Goal: Information Seeking & Learning: Understand process/instructions

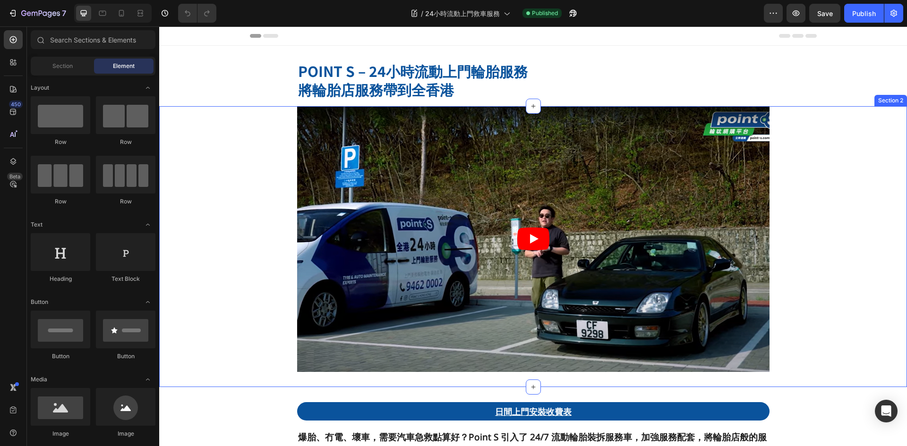
click at [843, 249] on div "Video Row" at bounding box center [533, 239] width 748 height 266
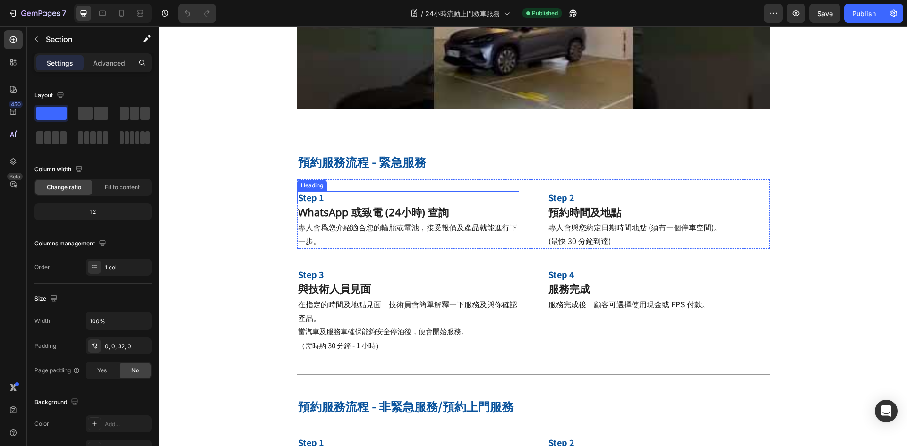
scroll to position [1464, 0]
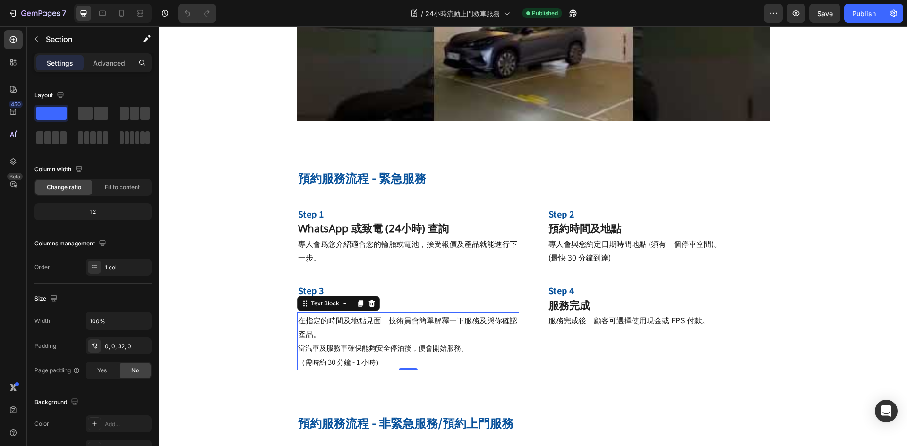
click at [358, 357] on span "（需時約 30 分鐘 - 1 小時）" at bounding box center [340, 362] width 85 height 10
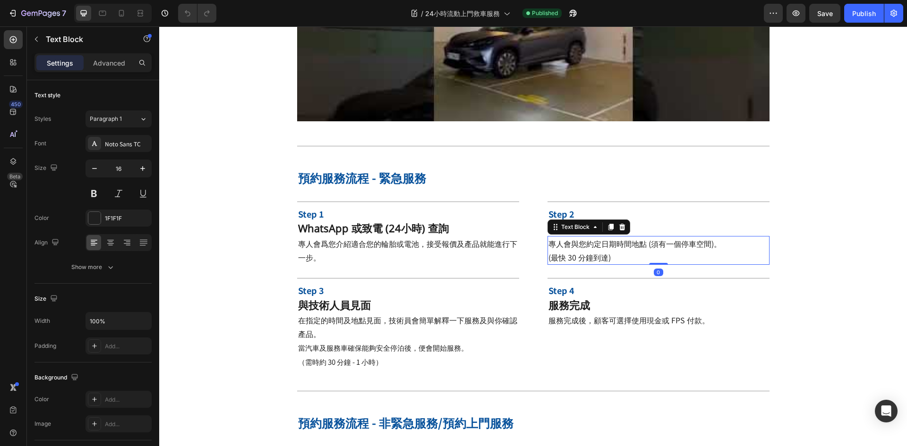
click at [565, 252] on span "(最快 30 分鐘到達)" at bounding box center [579, 257] width 62 height 11
click at [437, 341] on p "當汽車及服務車確保能夠安全停泊後，便會開始服務。" at bounding box center [408, 348] width 220 height 14
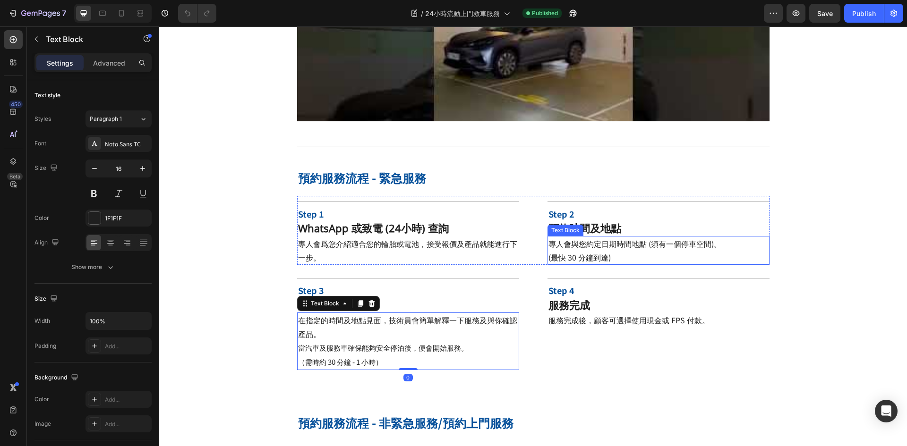
click at [570, 238] on span "專人會與您約定日期時間地點 (須有一個停車空間)。" at bounding box center [634, 243] width 173 height 11
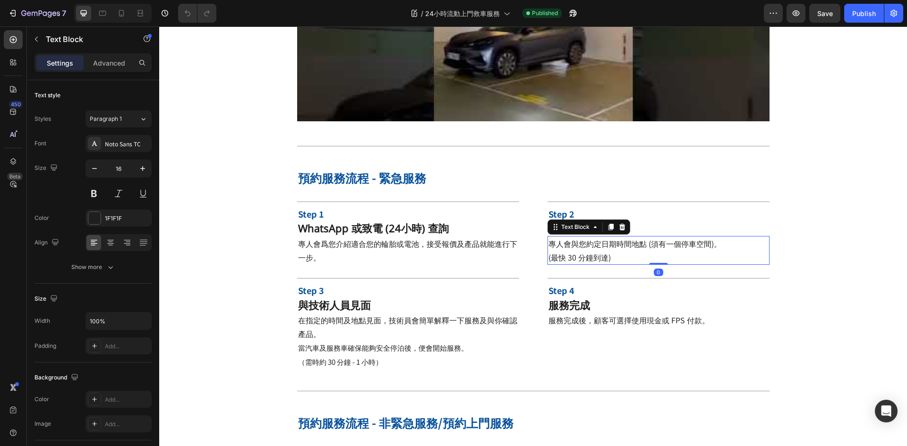
click at [613, 251] on p "(最快 30 分鐘到達)" at bounding box center [658, 258] width 220 height 14
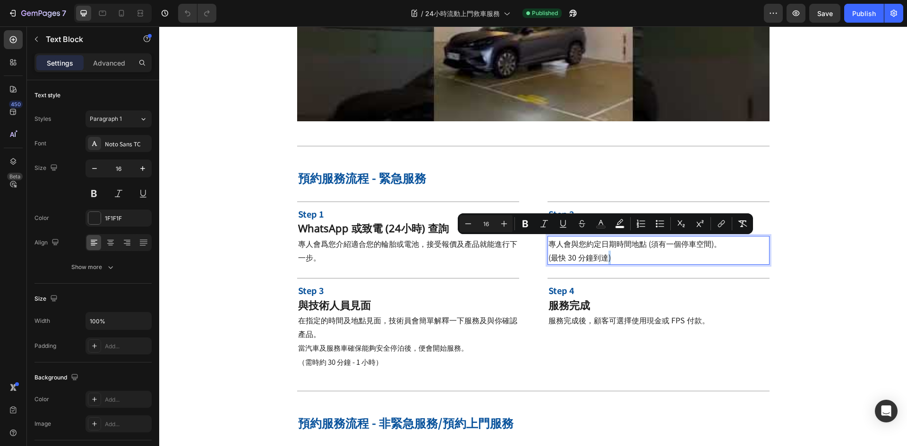
drag, startPoint x: 611, startPoint y: 243, endPoint x: 604, endPoint y: 245, distance: 7.3
click at [604, 251] on p "(最快 30 分鐘到達)" at bounding box center [658, 258] width 220 height 14
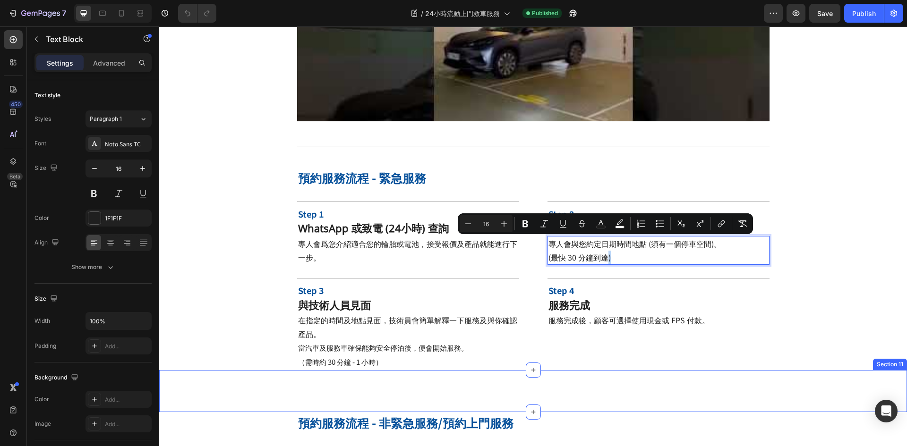
click at [321, 355] on p "（需時約 30 分鐘 - 1 小時）" at bounding box center [408, 362] width 220 height 14
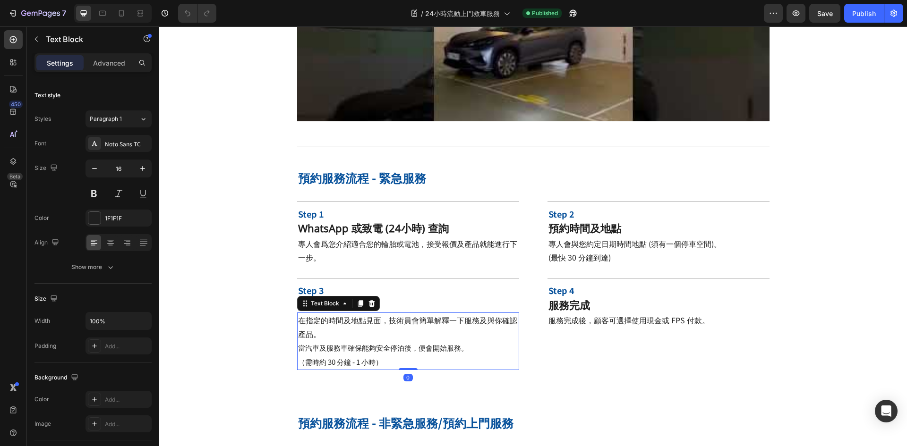
click at [304, 357] on span "（需時約 30 分鐘 - 1 小時）" at bounding box center [340, 362] width 85 height 10
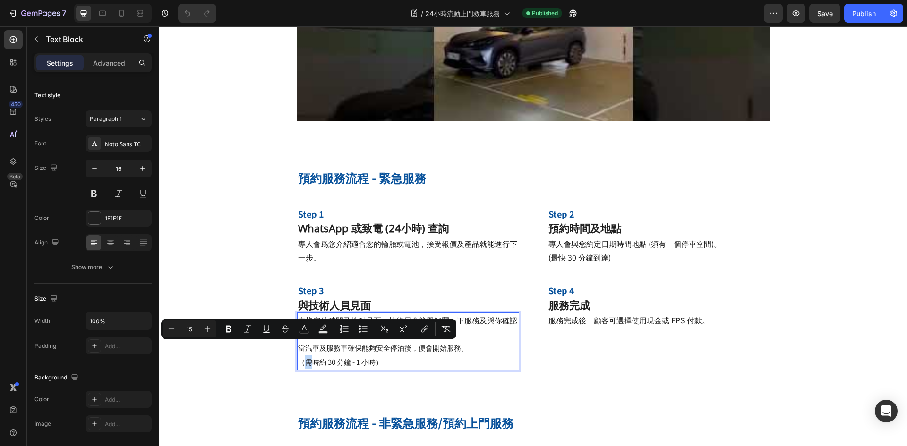
click at [302, 357] on span "（需時約 30 分鐘 - 1 小時）" at bounding box center [340, 362] width 85 height 10
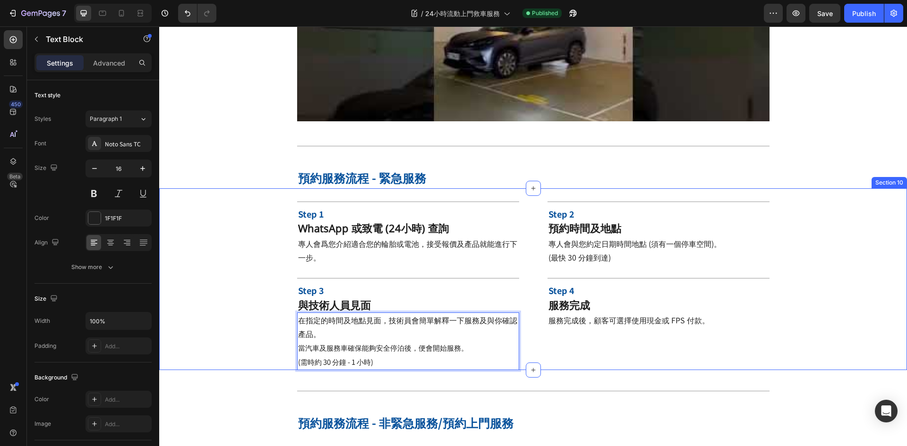
click at [833, 303] on div "Title Line Step 1 Heading WhatsApp 或致電 (24小時) 查詢 Heading 專人會爲您介紹適合您的輪胎或電池，接受報價及…" at bounding box center [533, 283] width 748 height 174
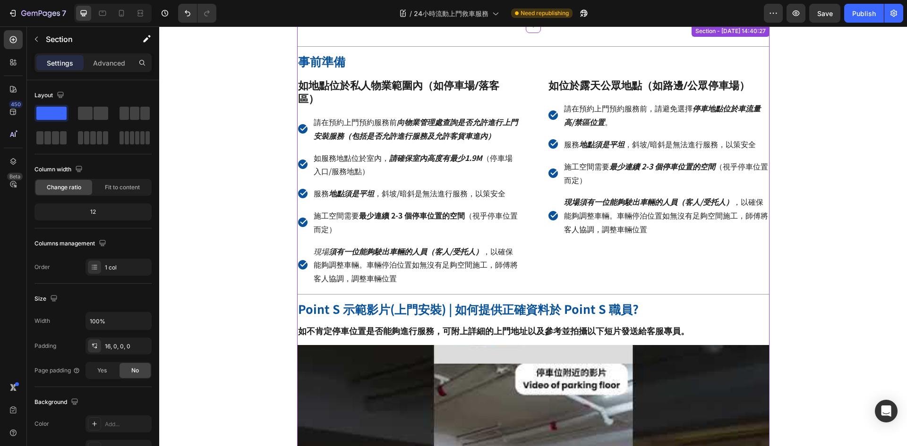
scroll to position [841, 0]
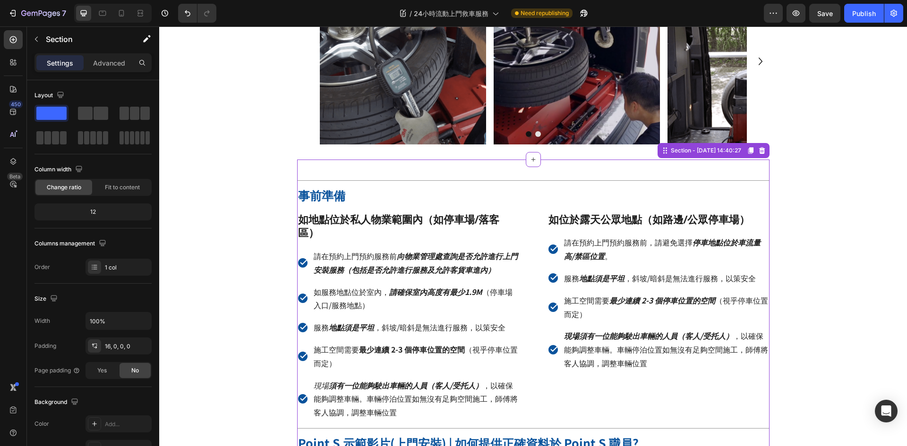
click at [427, 220] on strong "如地點位於私人物業範圍內（如停車場/落客區）" at bounding box center [398, 226] width 201 height 28
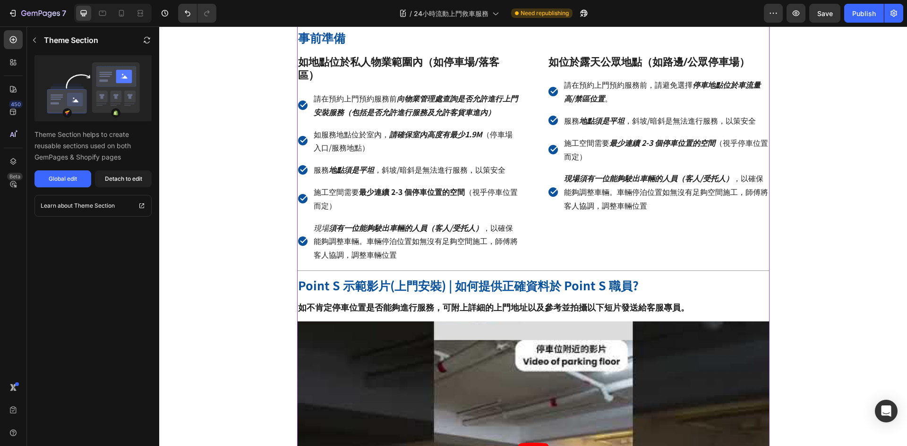
scroll to position [945, 0]
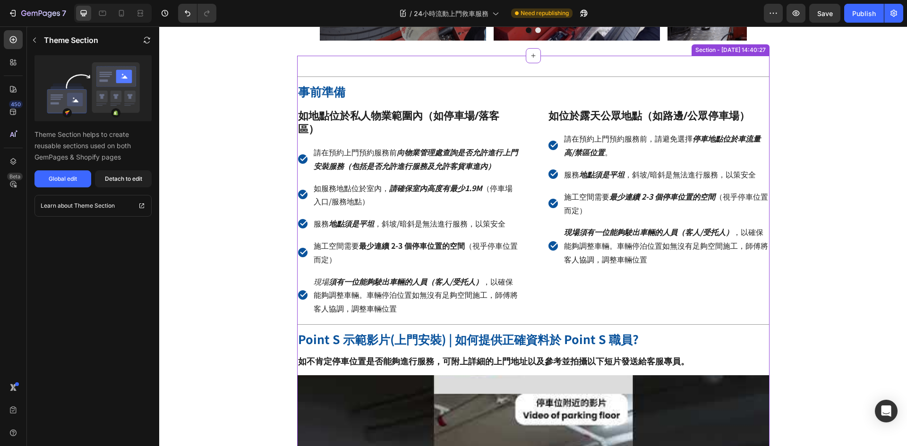
click at [438, 183] on p "如服務地點位於室內， 請確保室內高度有最少1.9M （停車場入口/服務地點）" at bounding box center [416, 194] width 204 height 27
click at [53, 178] on div "Global edit" at bounding box center [63, 179] width 28 height 9
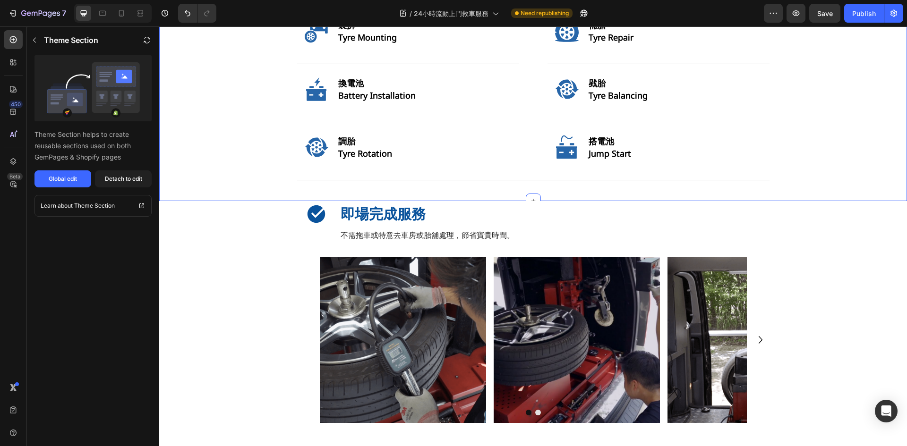
scroll to position [520, 0]
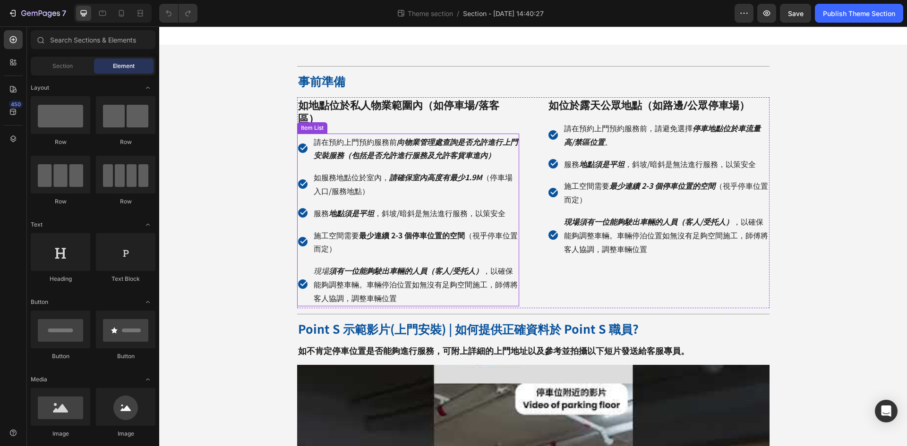
click at [384, 230] on strong "最少連續 2-3 個停車位置的空間" at bounding box center [412, 235] width 106 height 11
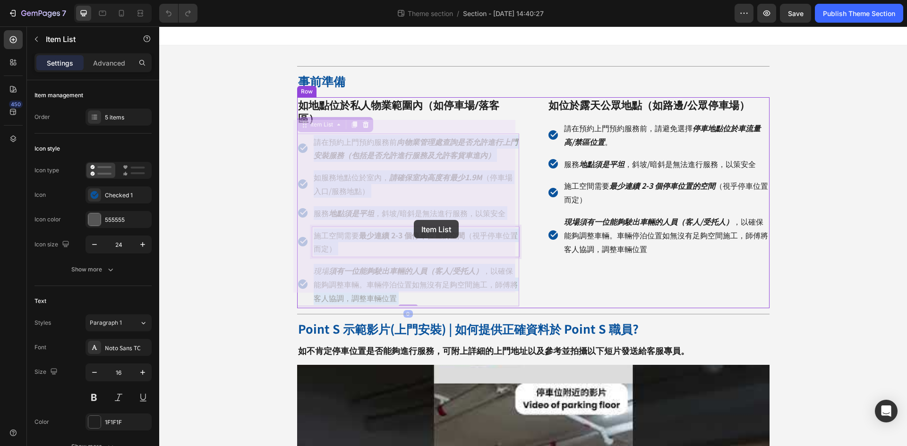
drag, startPoint x: 356, startPoint y: 222, endPoint x: 413, endPoint y: 222, distance: 56.7
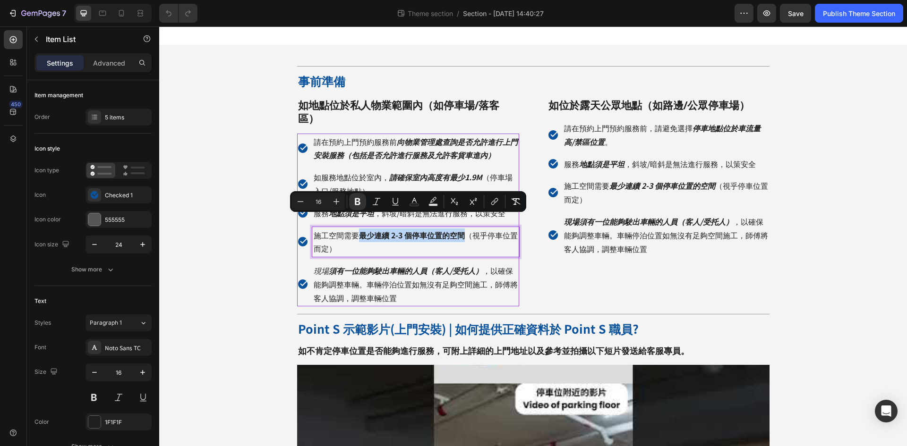
drag, startPoint x: 355, startPoint y: 222, endPoint x: 461, endPoint y: 223, distance: 106.3
click at [461, 229] on p "施工空間需要 最少連續 2-3 個停車位置的空間 （視乎停車位置而定）" at bounding box center [416, 242] width 204 height 27
click at [119, 400] on button at bounding box center [118, 397] width 17 height 17
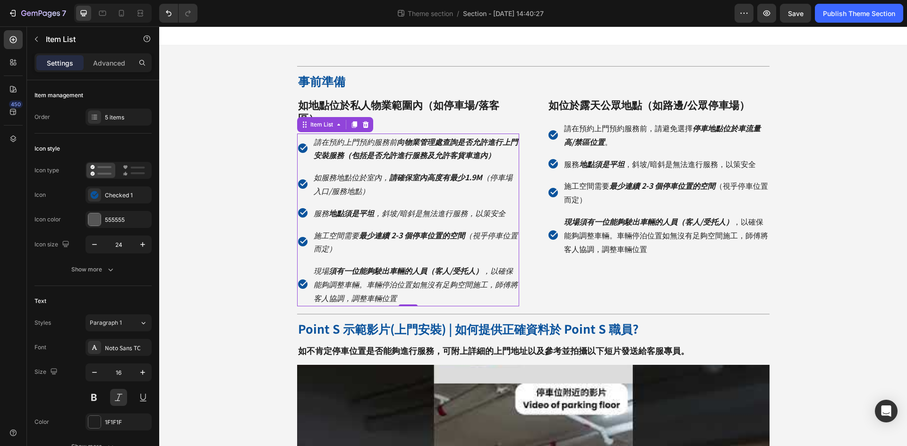
click at [460, 230] on strong "最少連續 2-3 個停車位置的空間" at bounding box center [412, 235] width 106 height 11
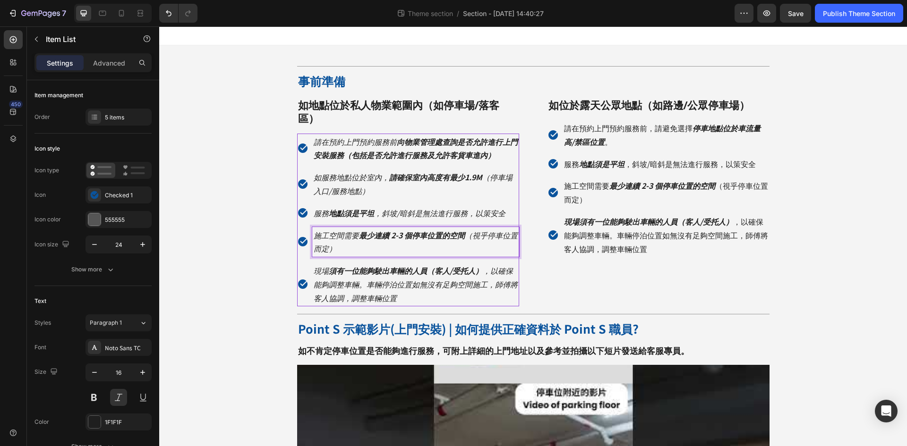
click at [466, 229] on p "施工空間需要 最少連續 2-3 個停車位置的空間 （視乎停車位置而定）" at bounding box center [416, 242] width 204 height 27
drag, startPoint x: 462, startPoint y: 221, endPoint x: 501, endPoint y: 238, distance: 41.9
click at [462, 229] on p "施工空間需要 最少連續 2-3 個停車位置的空間 （視乎停車位置而定）" at bounding box center [416, 242] width 204 height 27
click at [375, 234] on p "施工空間需要 最少連續 2-3 個停車位置的空間 （視乎停車位置而定）" at bounding box center [416, 242] width 204 height 27
click at [394, 283] on p "現場 須有一位能夠駛出車輛的人員（客人/受托人） ，以確保能夠調整車輛。車輛停泊位置如無沒有足夠空間施工，師傅將客人協調，調整車輛位置" at bounding box center [416, 284] width 204 height 41
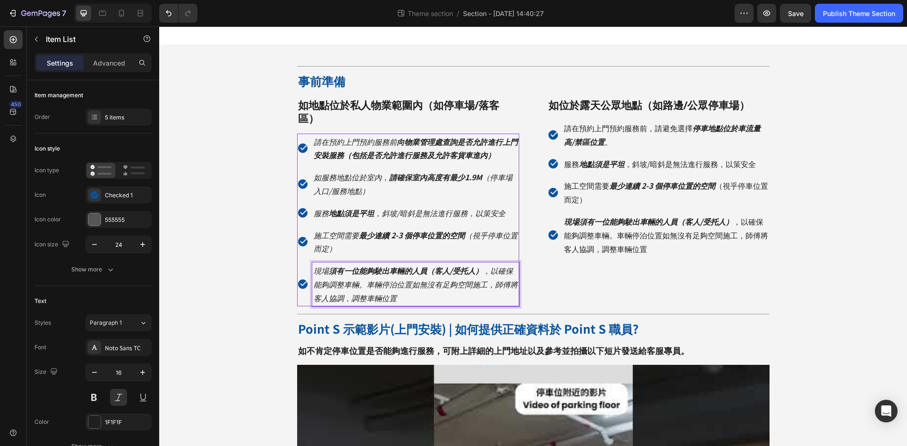
click at [421, 265] on strong "須有一位能夠駛出車輛的人員（客人/受托人）" at bounding box center [406, 270] width 154 height 11
click at [431, 265] on strong "須有一位能夠駛出車輛的人員（客人/受托人）" at bounding box center [406, 270] width 154 height 11
click at [425, 265] on strong "須有一位能夠駛出車輛的人員（客人/受托人）" at bounding box center [406, 270] width 154 height 11
click at [641, 106] on h2 "如 位於露天公眾地點（如路邊/公眾停車場）" at bounding box center [658, 105] width 222 height 16
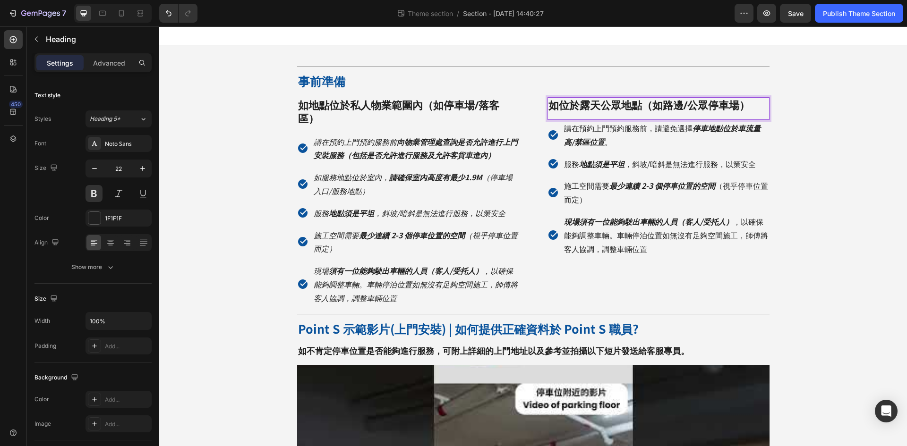
click at [646, 106] on p "如 位於露天公眾地點（如路邊/公眾停車場）" at bounding box center [658, 105] width 220 height 14
click at [876, 14] on div "Publish Theme Section" at bounding box center [859, 14] width 72 height 10
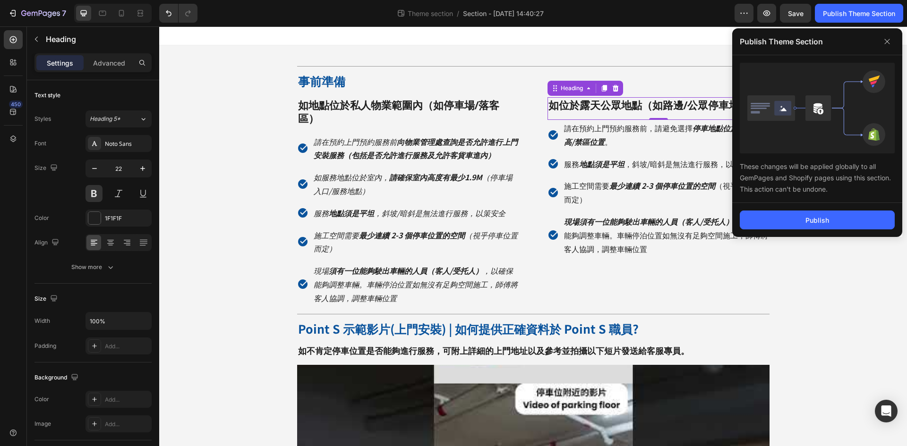
click at [884, 41] on icon at bounding box center [886, 41] width 15 height 15
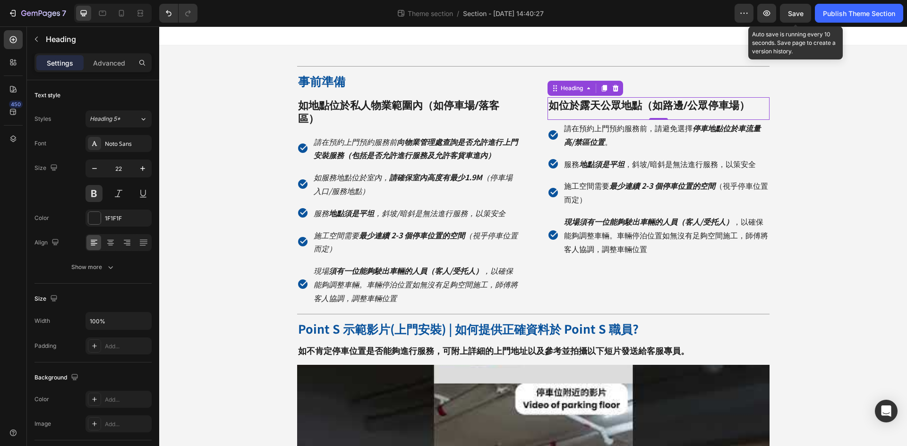
click at [797, 16] on span "Save" at bounding box center [796, 13] width 16 height 8
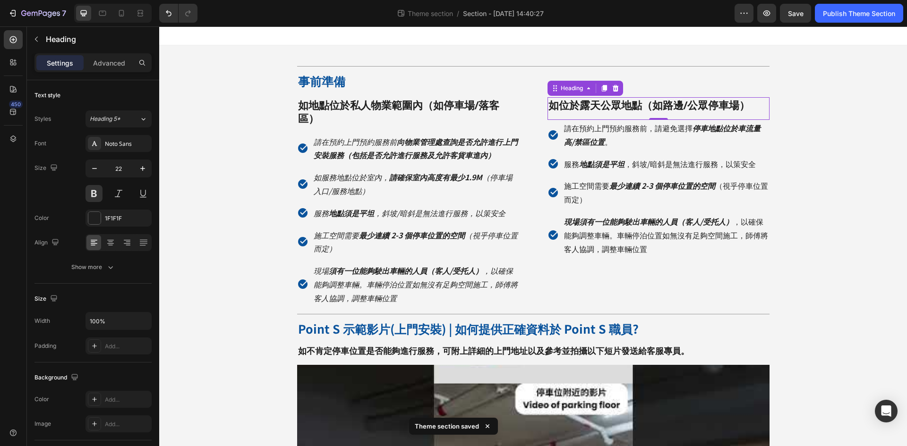
click at [842, 10] on div "Publish Theme Section" at bounding box center [859, 14] width 72 height 10
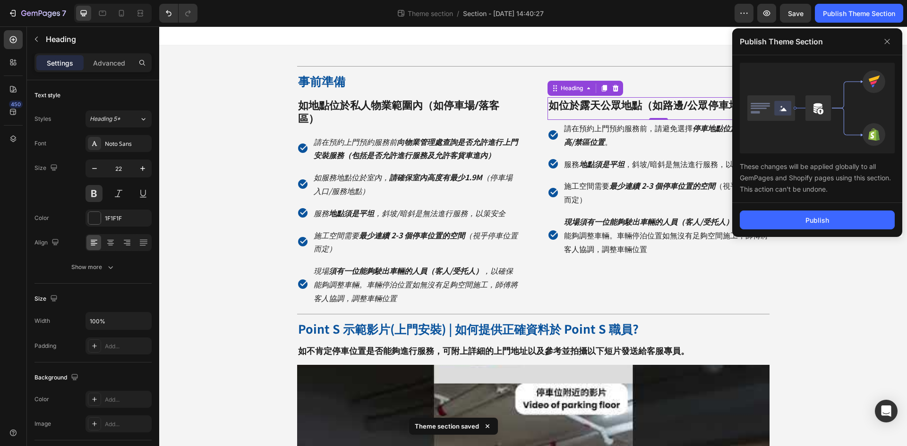
click at [815, 214] on button "Publish" at bounding box center [817, 220] width 155 height 19
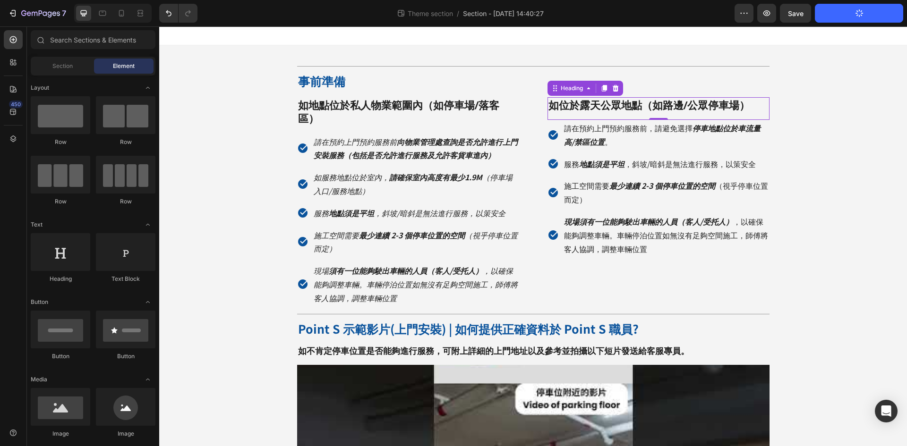
click at [854, 260] on div "Title Line 事前準備 Heading 如地點位於私人物業範圍內（如停車場/落客區） Heading 請在預約上門預約服務前 向物業管理處查詢是否允許…" at bounding box center [533, 339] width 748 height 589
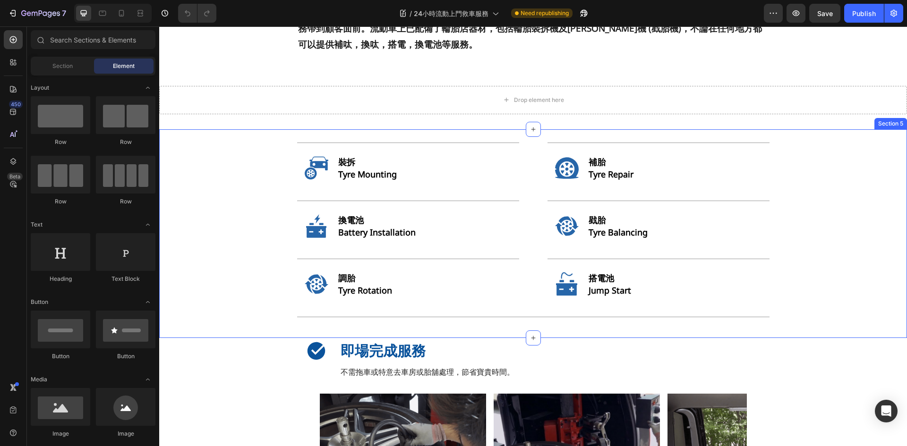
scroll to position [236, 0]
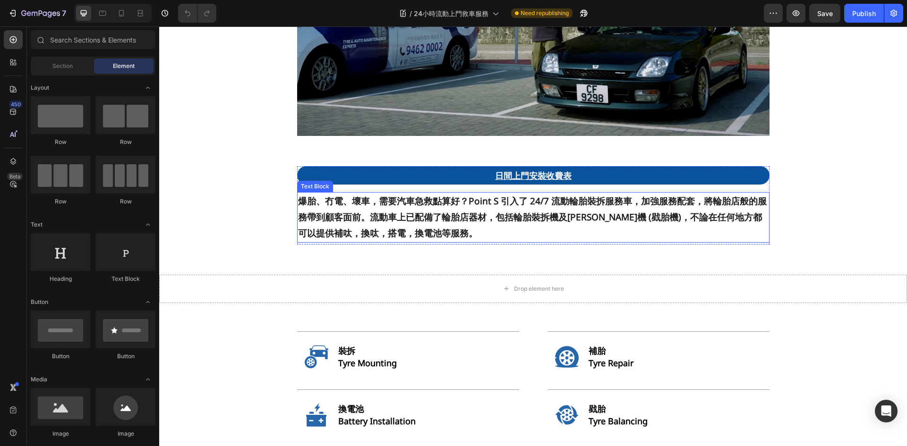
click at [620, 204] on strong "爆胎、冇電、壞車，需要汽車急救點算好？Point S 引入了 24/7 流動輪胎裝拆服務車，加強服務配套，將輪胎店般的服務帶到顧客面前。流動車上已配備了輪胎店…" at bounding box center [532, 217] width 469 height 44
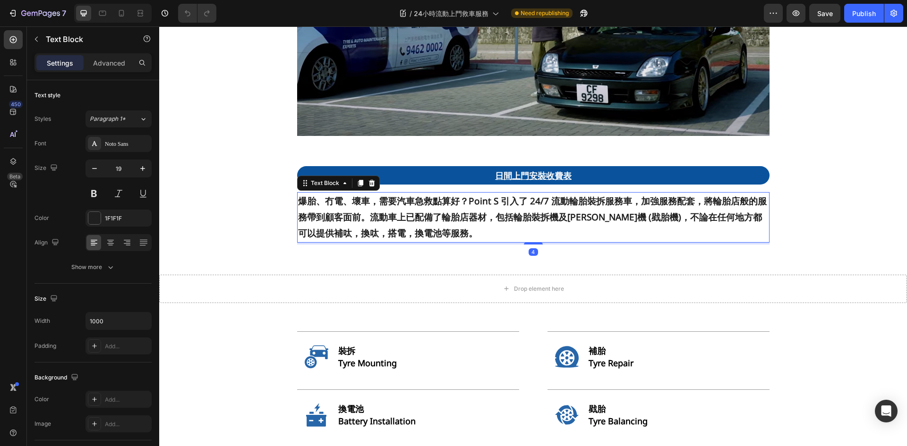
scroll to position [0, 0]
click at [595, 217] on strong "爆胎、冇電、壞車，需要汽車急救點算好？Point S 引入了 24/7 流動輪胎裝拆服務車，加強服務配套，將輪胎店般的服務帶到顧客面前。流動車上已配備了輪胎店…" at bounding box center [532, 217] width 469 height 44
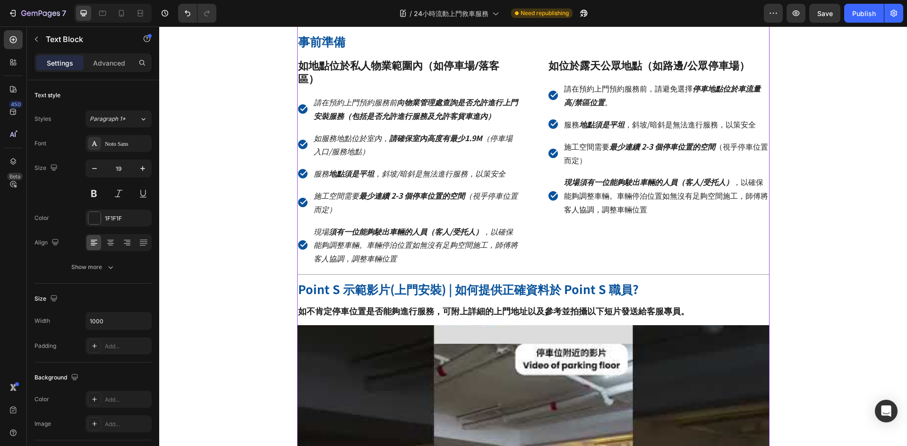
scroll to position [1086, 0]
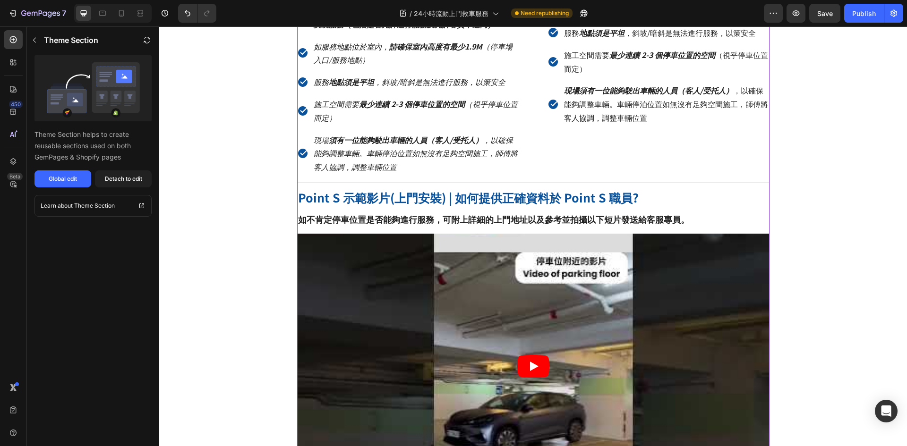
click at [370, 189] on strong "Point S 示範影片(上門安裝) | 如何提供正確資料於 Point S 職員?" at bounding box center [468, 197] width 341 height 17
click at [390, 189] on strong "Point S 示範影片(上門安裝) | 如何提供正確資料於 Point S 職員?" at bounding box center [468, 197] width 341 height 17
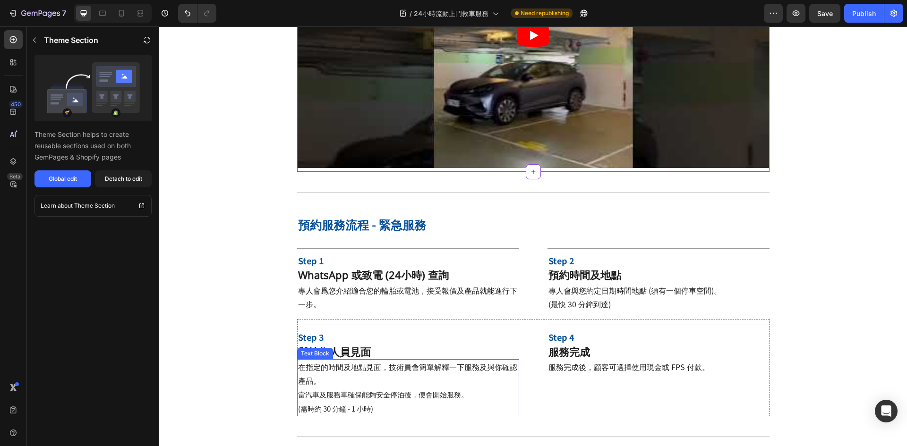
scroll to position [1511, 0]
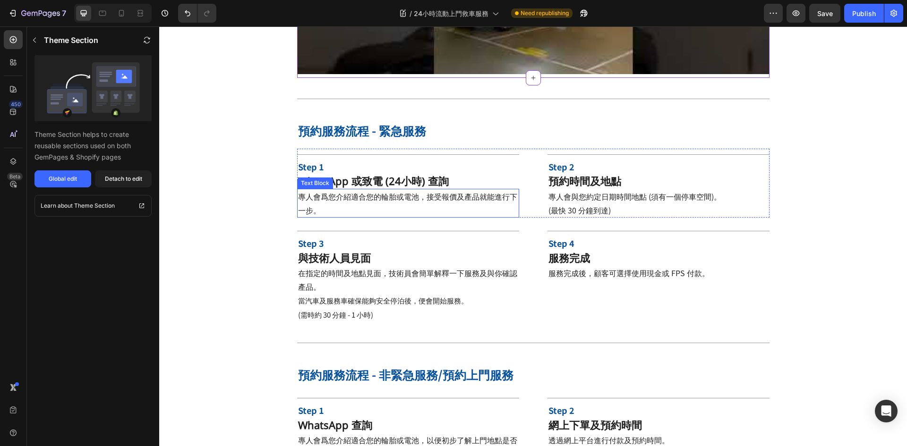
click at [404, 174] on strong "WhatsApp 或致電 (24小時) 查詢" at bounding box center [373, 181] width 151 height 14
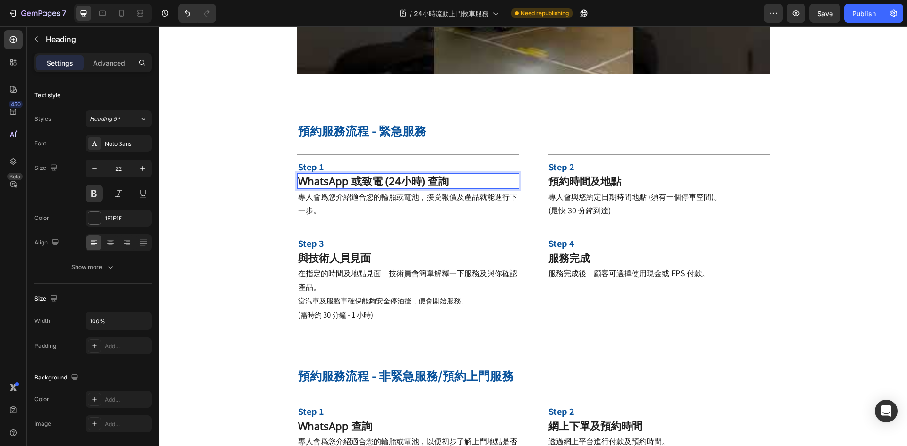
click at [383, 174] on strong "WhatsApp 或致電 (24小時) 查詢" at bounding box center [373, 181] width 151 height 14
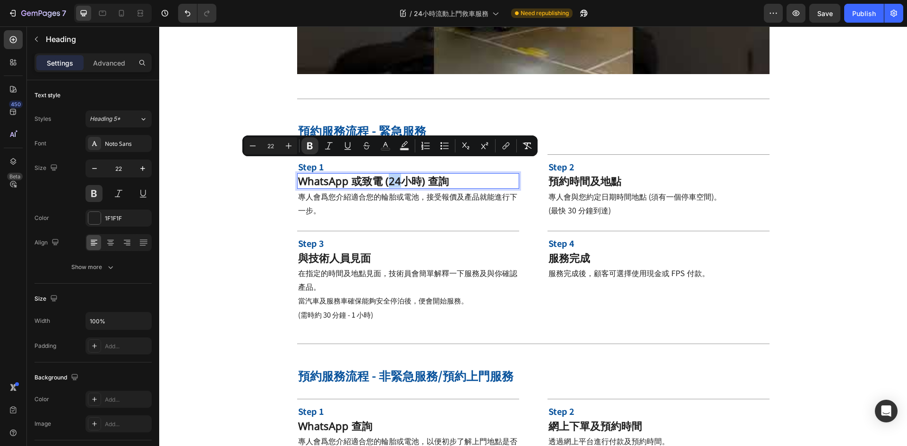
click at [385, 174] on strong "WhatsApp 或致電 (24小時) 查詢" at bounding box center [373, 181] width 151 height 14
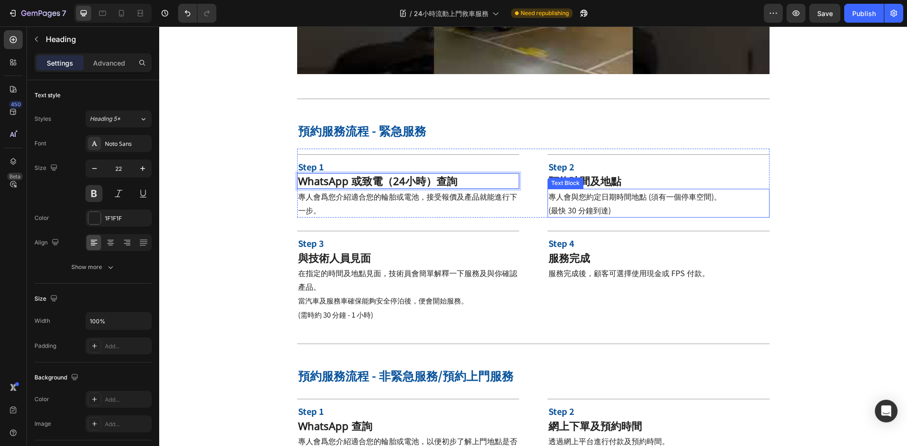
click at [593, 204] on span "(最快 30 分鐘到達)" at bounding box center [579, 209] width 62 height 11
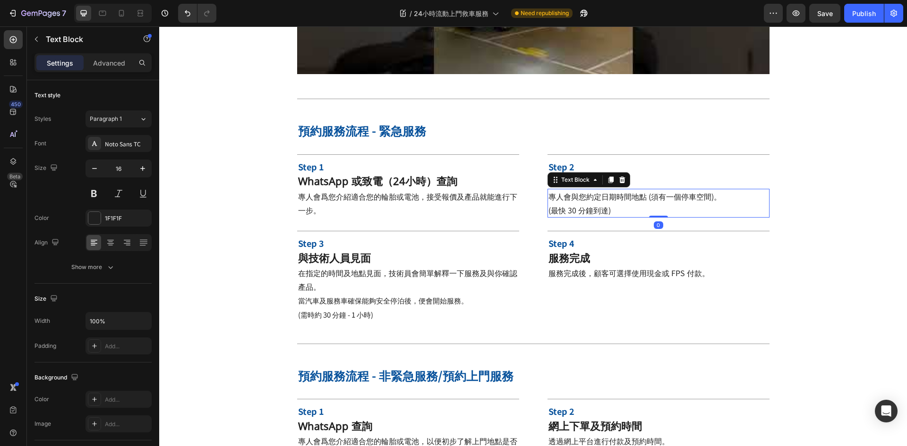
click at [644, 190] on p "專人會與您約定日期時間地點 (須有一個停車空間)。" at bounding box center [658, 197] width 220 height 14
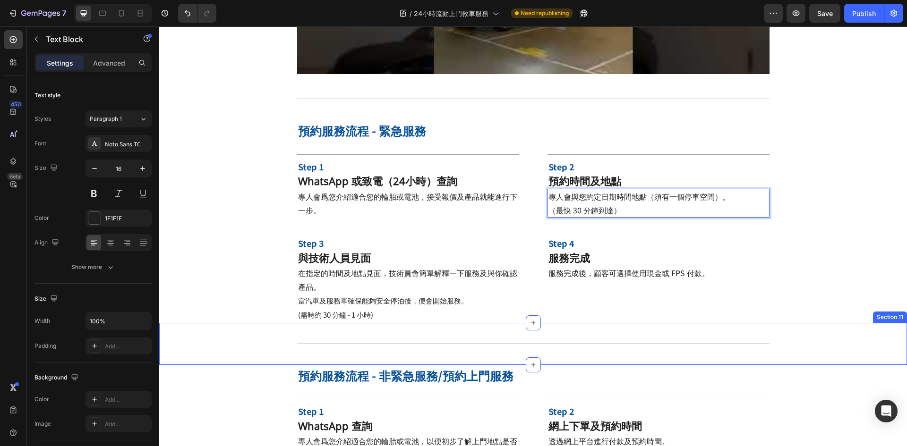
click at [341, 310] on span "(需時約 30 分鐘 - 1 小時)" at bounding box center [335, 315] width 75 height 10
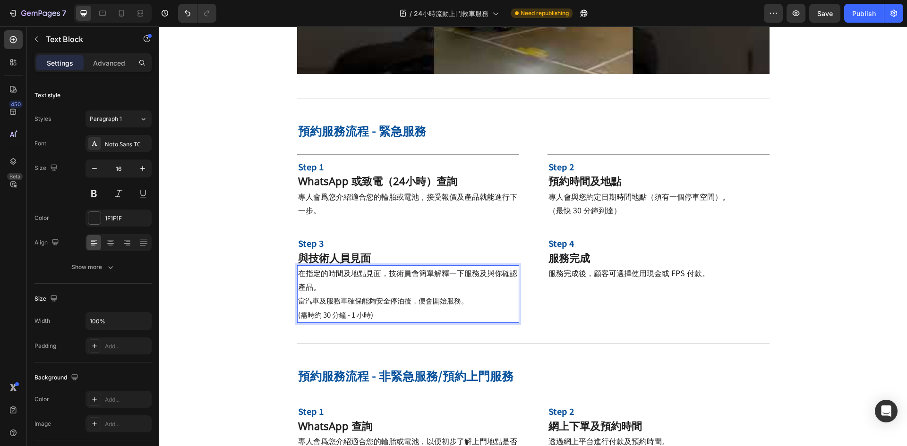
click at [379, 308] on p "(需時約 30 分鐘 - 1 小時)" at bounding box center [408, 315] width 220 height 14
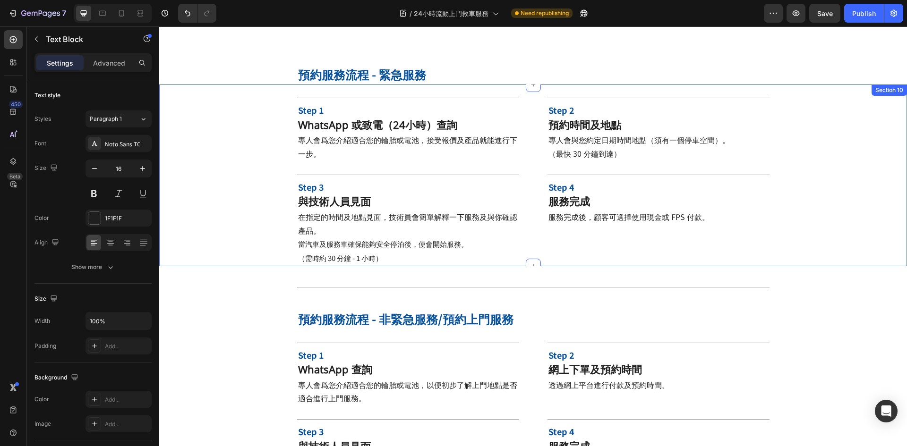
scroll to position [1464, 0]
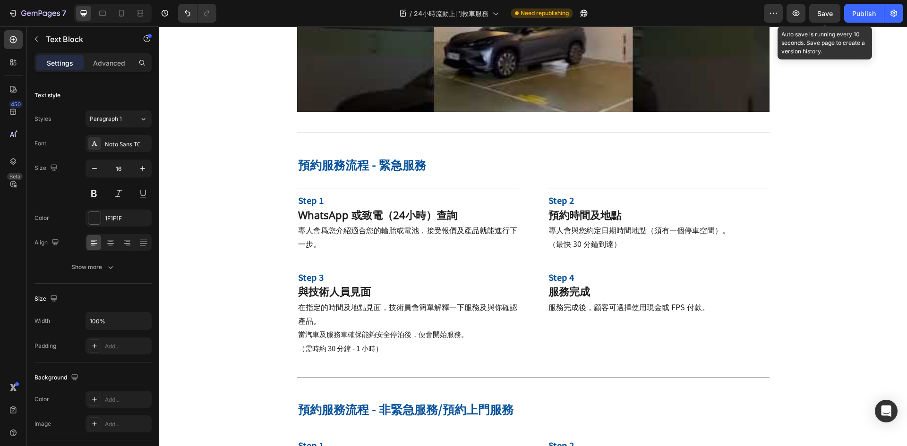
click at [835, 16] on button "Save" at bounding box center [824, 13] width 31 height 19
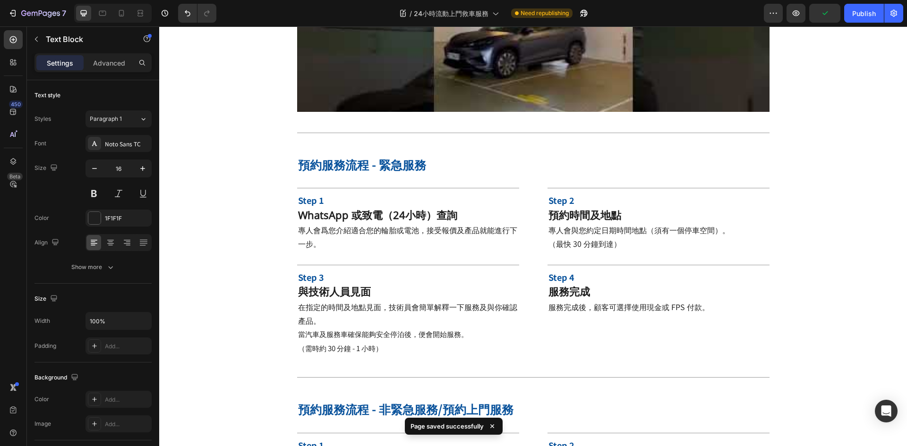
click at [864, 16] on div "Publish" at bounding box center [864, 14] width 24 height 10
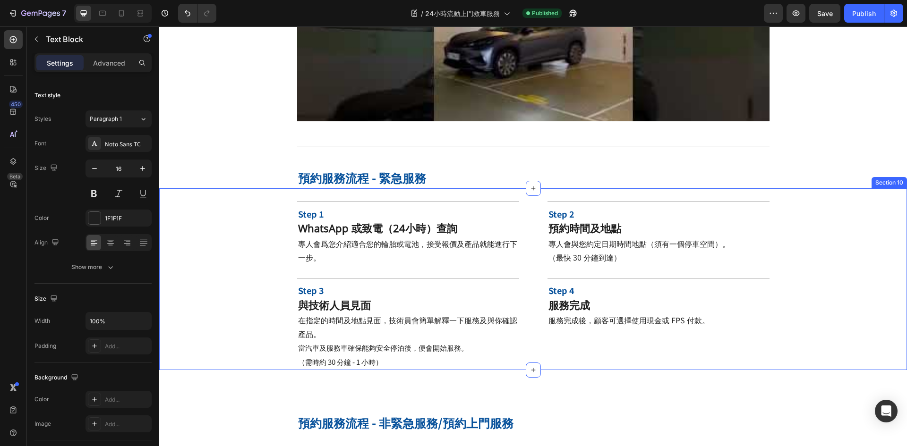
click at [841, 261] on div "Title Line Step 1 Heading WhatsApp 或致電（24小時）查詢 Heading 專人會爲您介紹適合您的輪胎或電池，接受報價及產品…" at bounding box center [533, 283] width 748 height 174
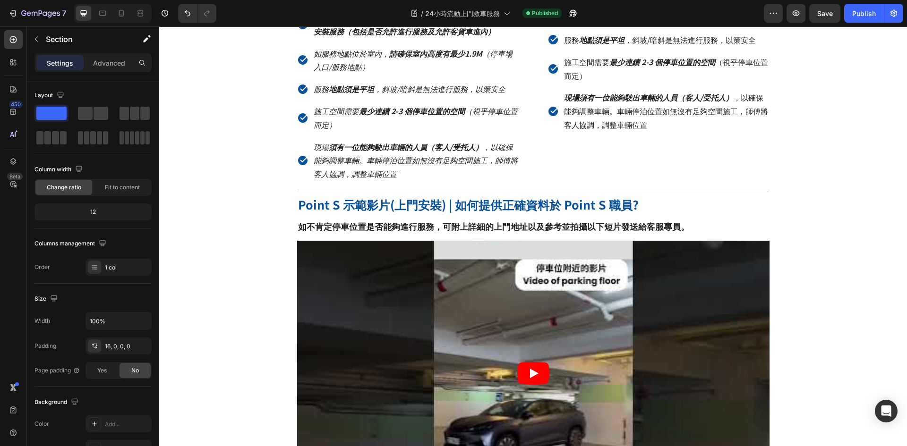
scroll to position [945, 0]
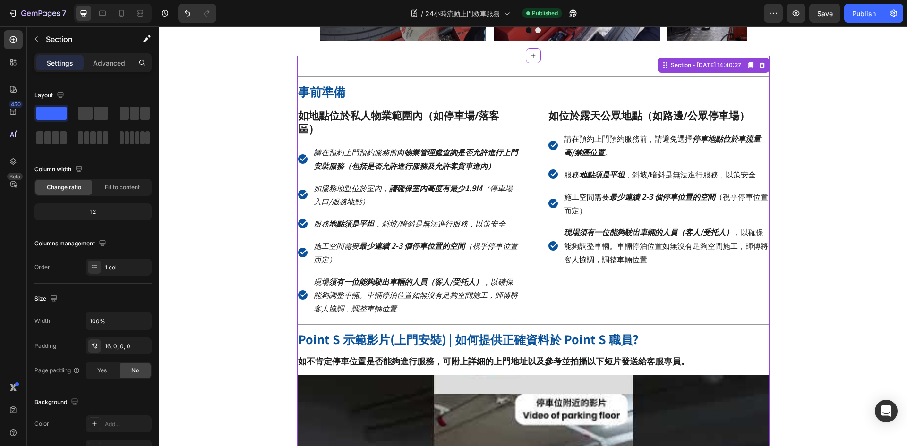
click at [368, 181] on p "如服務地點位於室內， 請確保室內高度有最少1.9M （停車場入口/服務地點）" at bounding box center [416, 194] width 204 height 27
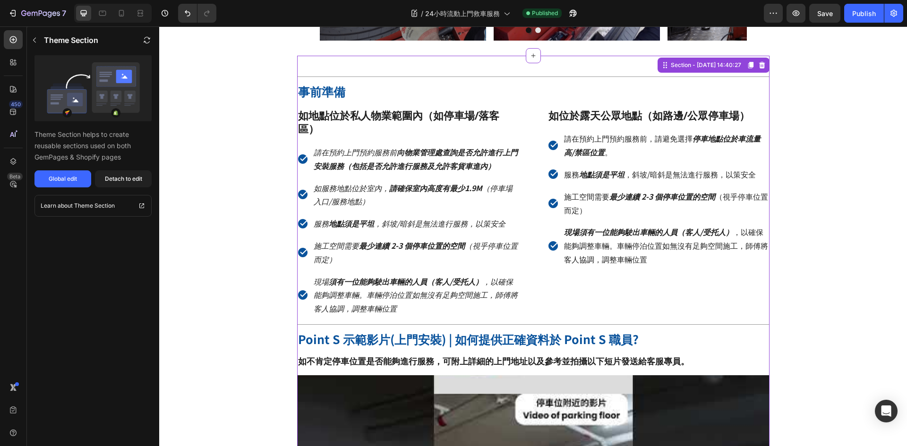
click at [51, 178] on div "Global edit" at bounding box center [63, 179] width 28 height 9
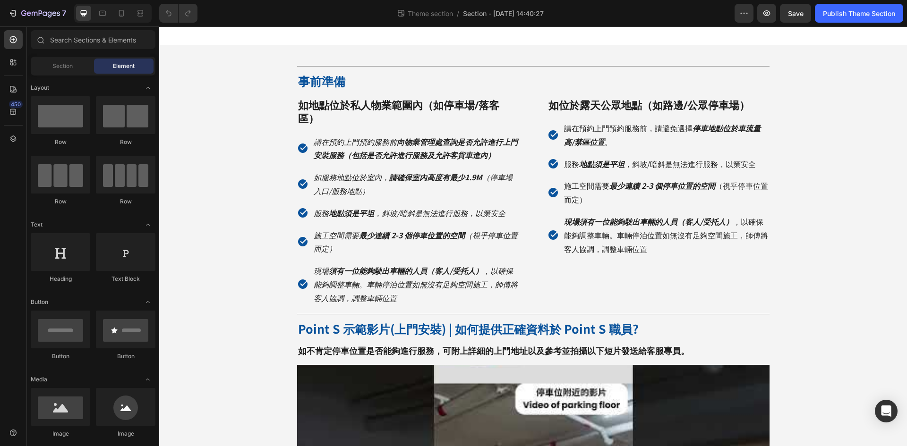
click at [849, 197] on div "Title Line 事前準備 Heading 如地點位於私人物業範圍內（如停車場/落客區） Heading 請在預約上門預約服務前 向物業管理處查詢是否允許…" at bounding box center [533, 339] width 748 height 589
click at [327, 137] on strong "向物業管理處查詢是否允許進行上門安裝服務（包括是否允許進行服務及允許客貨車進內）" at bounding box center [416, 148] width 204 height 25
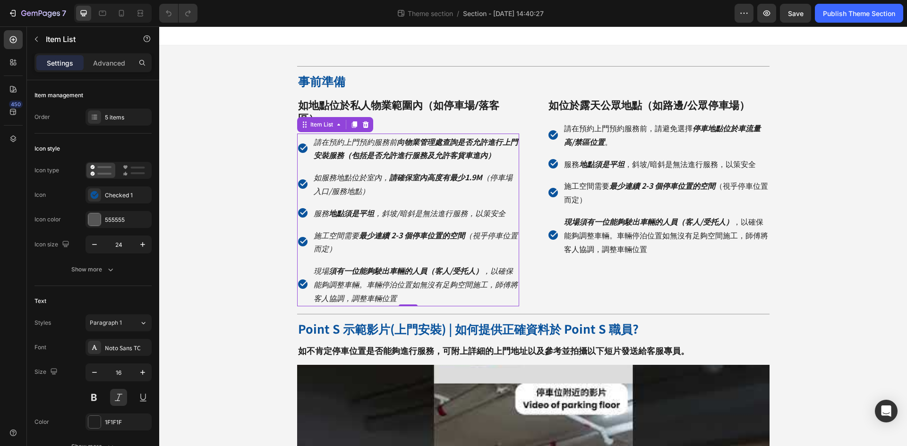
click at [394, 136] on strong "向物業管理處查詢是否允許進行上門安裝服務（包括是否允許進行服務及允許客貨車進內）" at bounding box center [416, 148] width 204 height 25
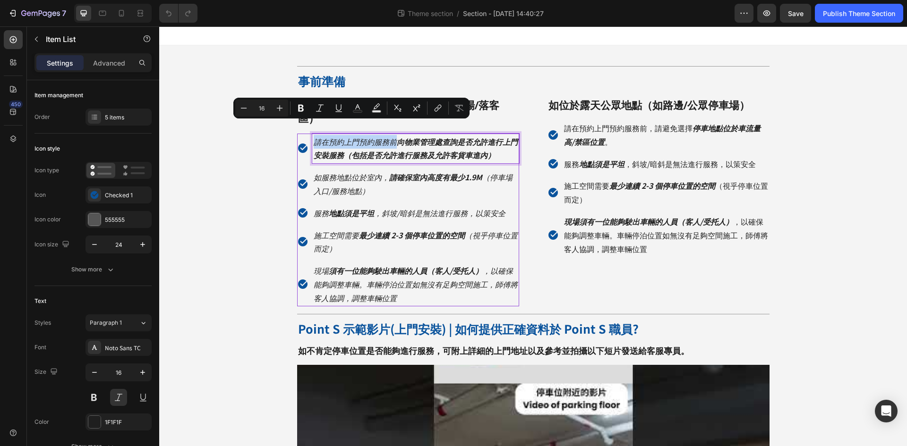
drag, startPoint x: 395, startPoint y: 127, endPoint x: 312, endPoint y: 130, distance: 82.7
click at [314, 135] on p "請在預約上門預約服務前 向物業管理處查詢是否允許進行上門安裝服務（包括是否允許進行服務及允許客貨車進內）" at bounding box center [416, 148] width 204 height 27
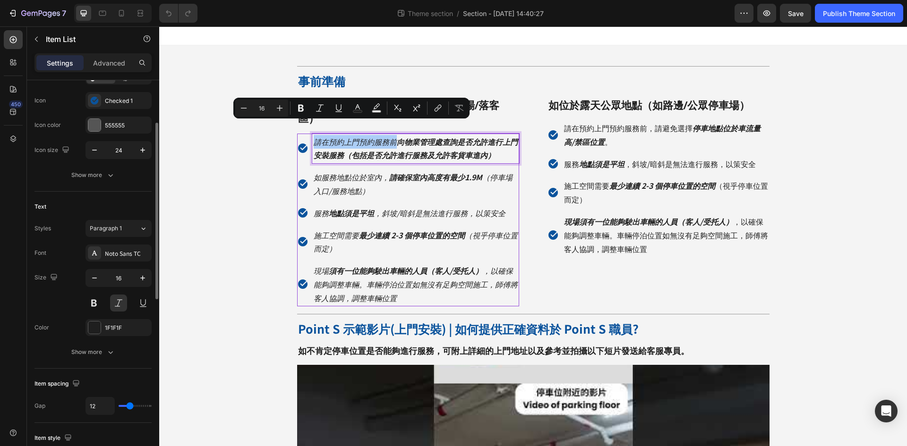
click at [116, 306] on button at bounding box center [118, 303] width 17 height 17
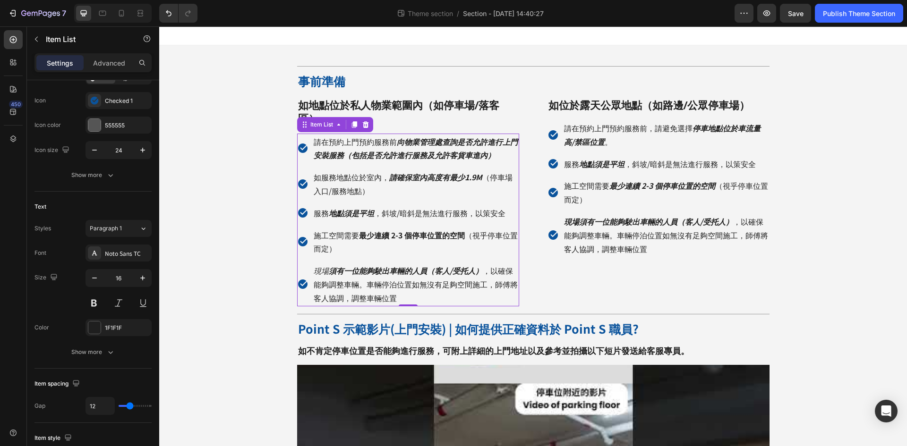
click at [116, 306] on button at bounding box center [118, 303] width 17 height 17
click at [403, 286] on p "現場 須有一位能夠駛出車輛的人員（客人/受托人） ，以確保能夠調整車輛。車輛停泊位置如無沒有足夠空間施工，師傅將客人協調，調整車輛位置" at bounding box center [416, 284] width 204 height 41
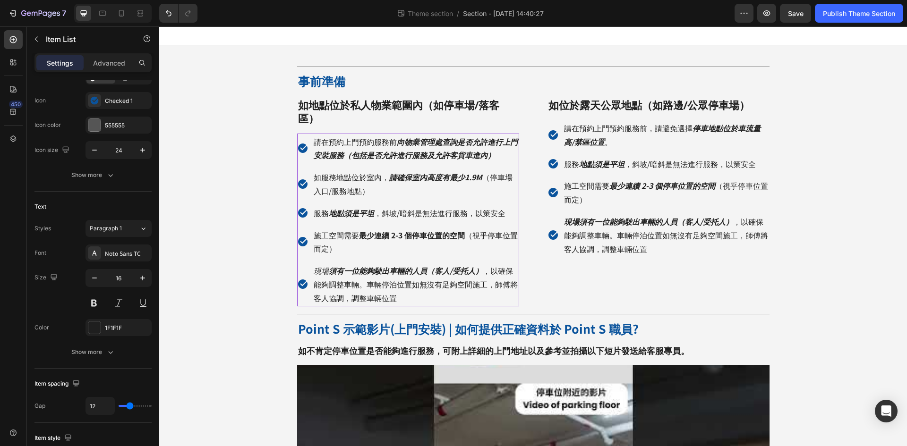
click at [117, 301] on button at bounding box center [118, 303] width 17 height 17
click at [441, 230] on p "施工空間需要 最少連續 2-3 個停車位置的空間 （視乎停車位置而定）" at bounding box center [416, 242] width 204 height 27
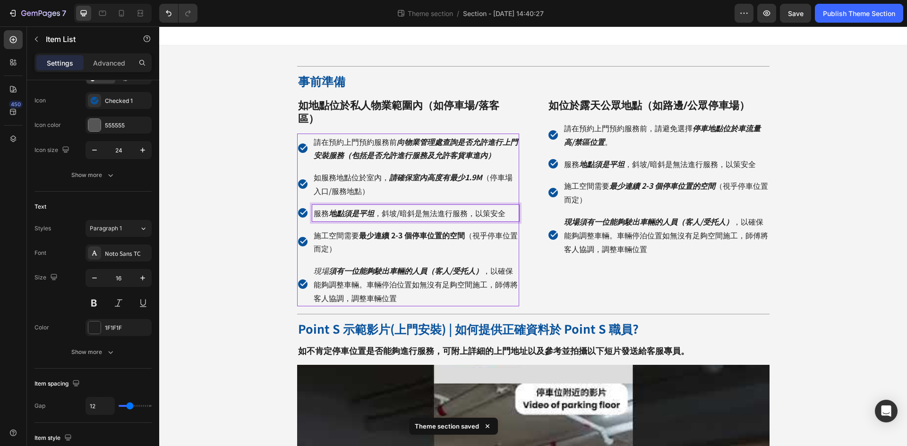
click at [409, 206] on p "服務 地點須是平坦 ，斜坡/暗斜是無法進行服務，以策安全" at bounding box center [416, 213] width 204 height 14
click at [119, 306] on button at bounding box center [118, 303] width 17 height 17
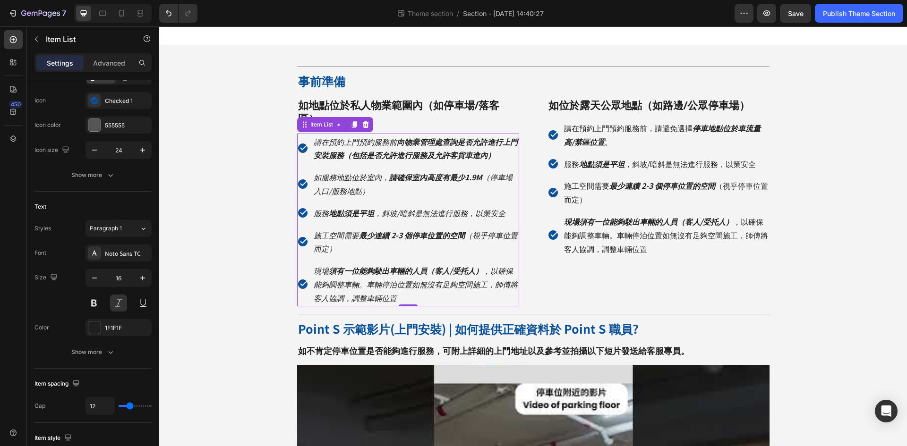
click at [119, 306] on button at bounding box center [118, 303] width 17 height 17
click at [342, 207] on strong "地點須是平坦" at bounding box center [351, 212] width 45 height 11
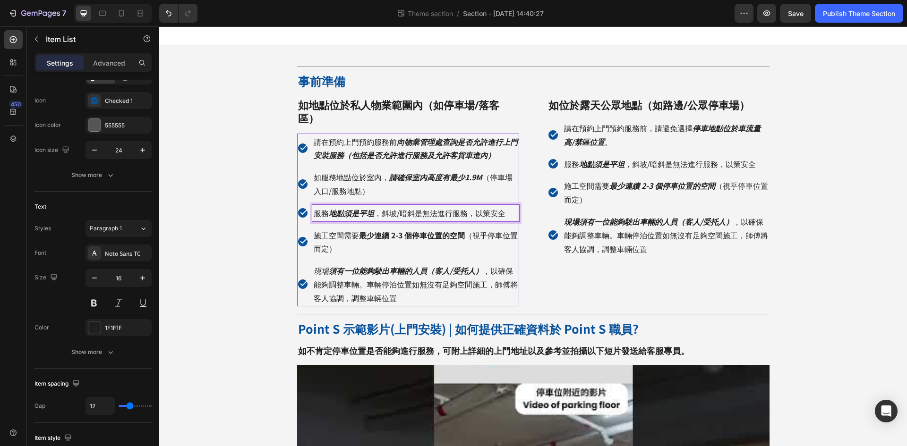
click at [334, 207] on strong "地點須是平坦" at bounding box center [351, 212] width 45 height 11
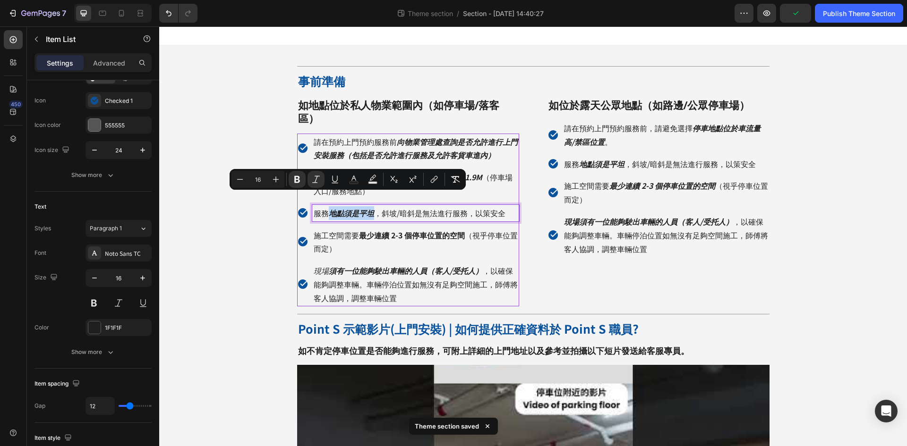
drag, startPoint x: 327, startPoint y: 200, endPoint x: 373, endPoint y: 203, distance: 46.4
click at [373, 206] on p "服務 地點須是平坦 ，斜坡/暗斜是無法進行服務，以策安全" at bounding box center [416, 213] width 204 height 14
click at [401, 136] on strong "向物業管理處查詢是否允許進行上門安裝服務（包括是否允許進行服務及允許客貨車進內）" at bounding box center [416, 148] width 204 height 25
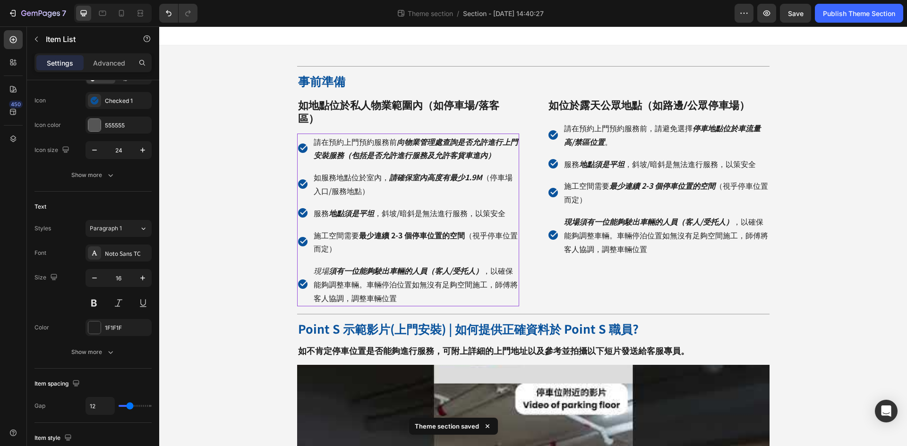
click at [120, 306] on button at bounding box center [118, 303] width 17 height 17
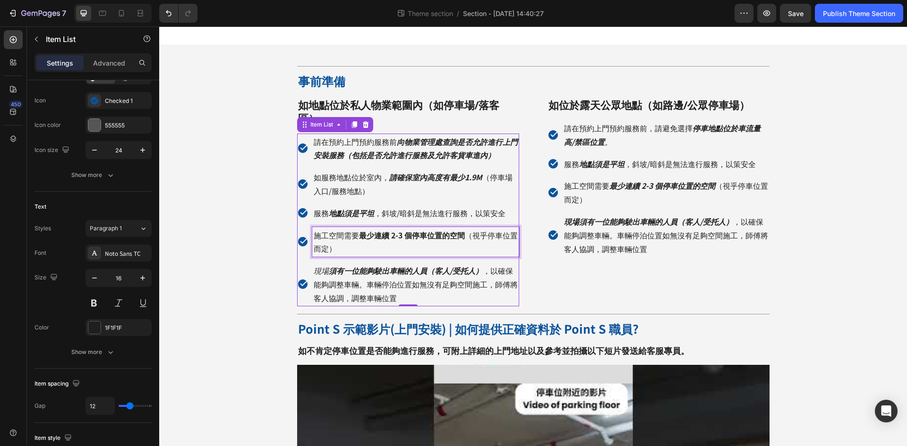
click at [359, 230] on strong "最少連續 2-3 個停車位置的空間" at bounding box center [412, 235] width 106 height 11
drag, startPoint x: 357, startPoint y: 222, endPoint x: 394, endPoint y: 221, distance: 37.8
click at [394, 230] on strong "最少連續 2-3 個停車位置的空間" at bounding box center [412, 235] width 106 height 11
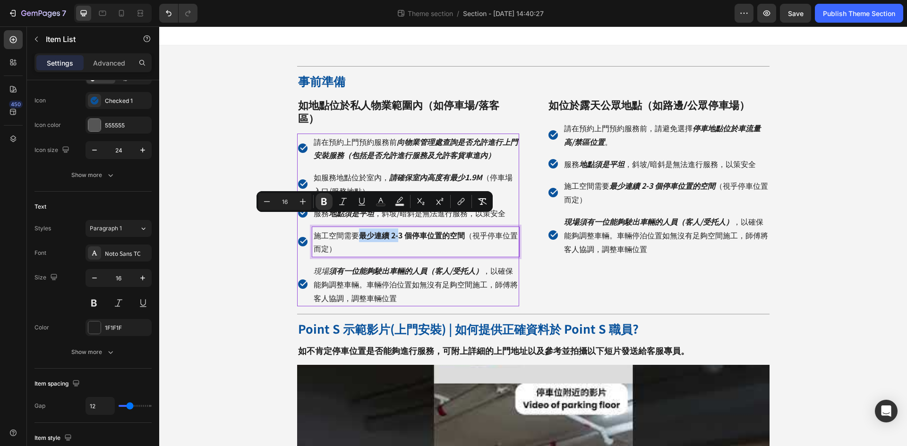
click at [366, 230] on strong "最少連續 2-3 個停車位置的空間" at bounding box center [412, 235] width 106 height 11
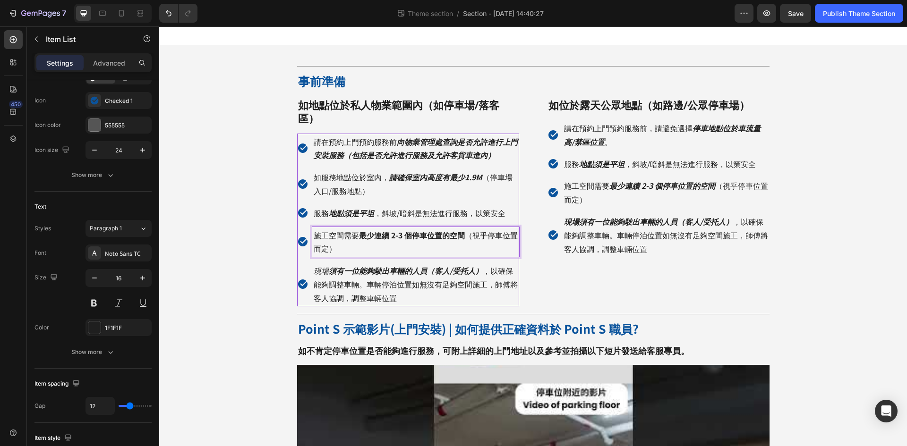
click at [359, 230] on strong "最少連續 2-3 個停車位置的空間" at bounding box center [412, 235] width 106 height 11
drag, startPoint x: 464, startPoint y: 223, endPoint x: 356, endPoint y: 222, distance: 107.7
click at [356, 229] on p "施工空間需要 最少連續 2-3 個停車位置的空間 （視乎停車位置而定）" at bounding box center [416, 242] width 204 height 27
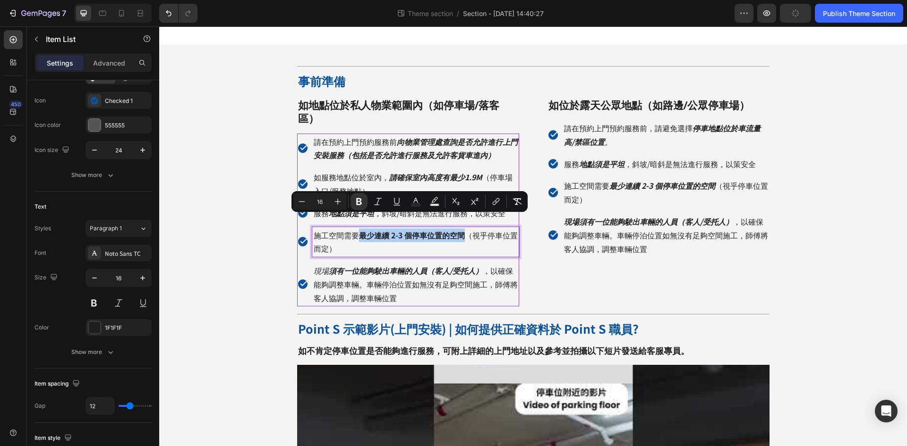
click at [377, 200] on icon "Editor contextual toolbar" at bounding box center [377, 201] width 9 height 9
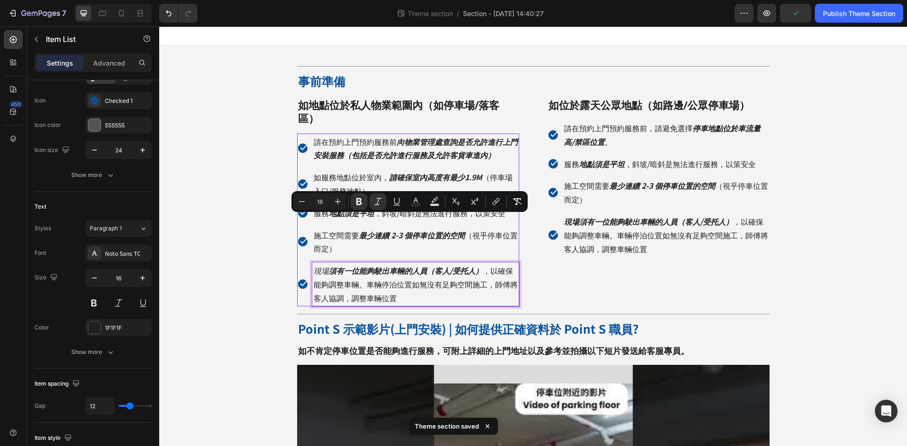
click at [384, 275] on p "現場 須有一位能夠駛出車輛的人員（客人/受托人） ，以確保能夠調整車輛。車輛停泊位置如無沒有足夠空間施工，師傅將客人協調，調整車輛位置" at bounding box center [416, 284] width 204 height 41
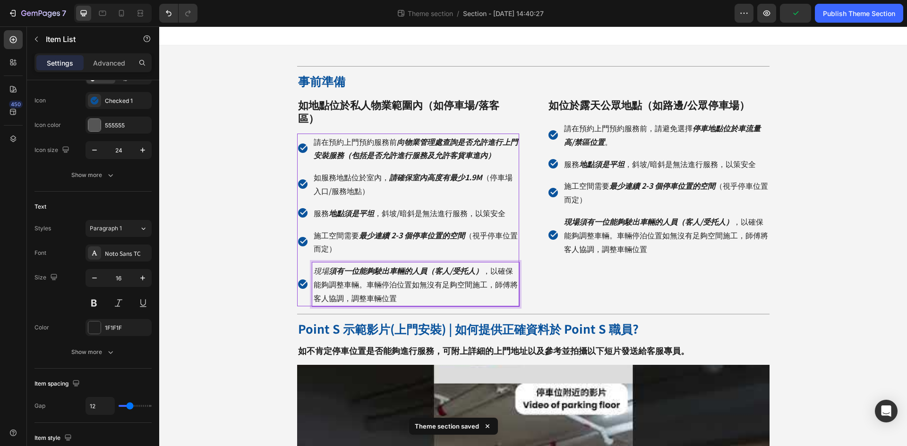
drag, startPoint x: 352, startPoint y: 264, endPoint x: 371, endPoint y: 264, distance: 18.4
click at [352, 264] on p "現場 須有一位能夠駛出車輛的人員（客人/受托人） ，以確保能夠調整車輛。車輛停泊位置如無沒有足夠空間施工，師傅將客人協調，調整車輛位置" at bounding box center [416, 284] width 204 height 41
click at [410, 270] on p "現場 須有一位能夠駛出車輛的人員（客人/受托人） ，以確保能夠調整車輛。車輛停泊位置如無沒有足夠空間施工，師傅將客人協調，調整車輛位置" at bounding box center [416, 284] width 204 height 41
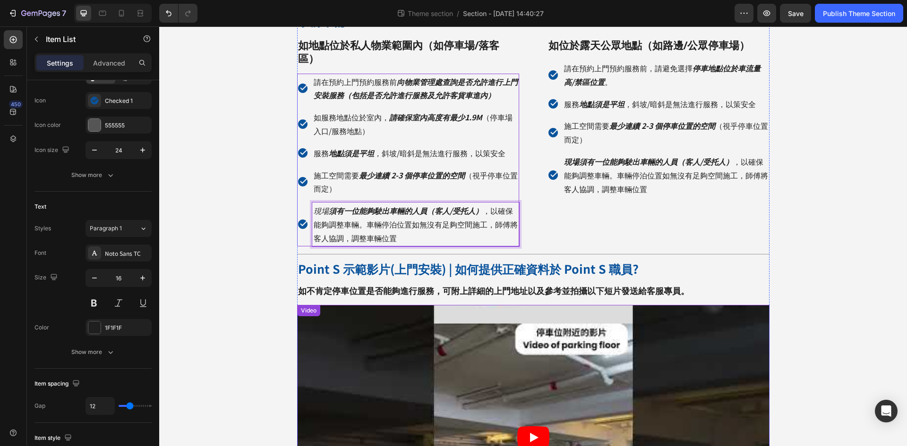
scroll to position [0, 0]
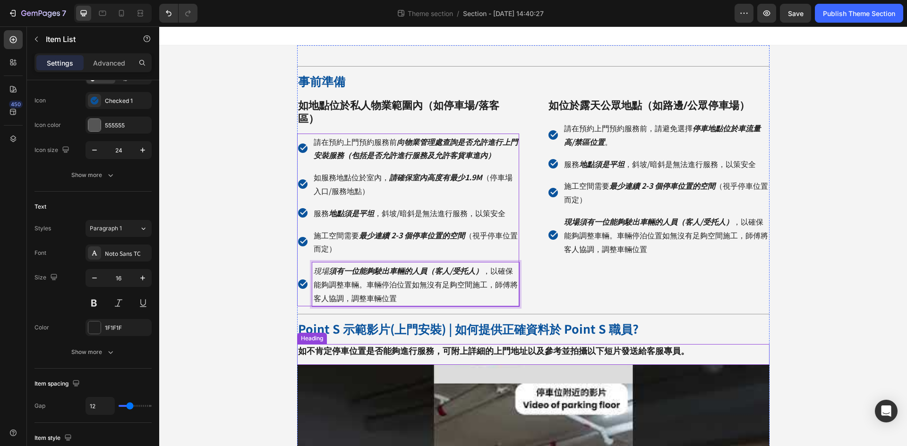
click at [463, 344] on h2 "如不肯定停車位置是否能夠進行服務，可附上詳細的上門地址以及參考並拍攝以下短片發送給客服專員。" at bounding box center [533, 350] width 472 height 13
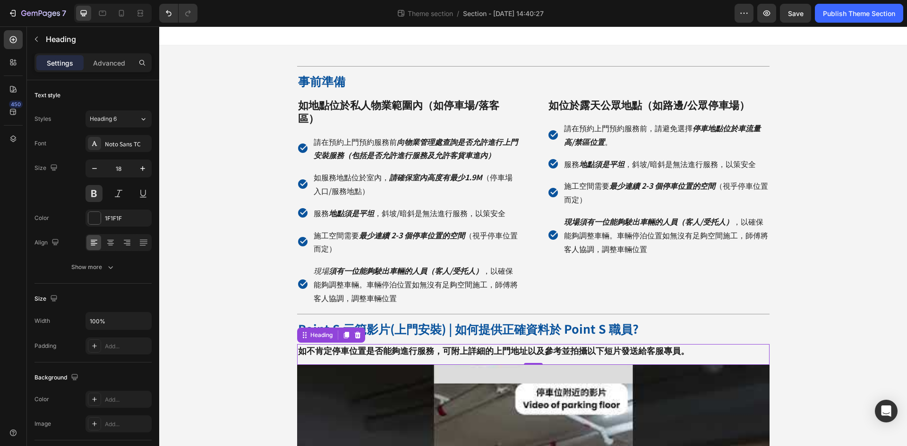
click at [469, 344] on h2 "如不肯定停車位置是否能夠進行服務，可附上詳細的上門地址以及參考並拍攝以下短片發送給客服專員。" at bounding box center [533, 350] width 472 height 13
drag, startPoint x: 469, startPoint y: 341, endPoint x: 450, endPoint y: 342, distance: 18.9
click at [450, 345] on p "如不肯定停車位置是否能夠進行服務，可附上詳細的上門地址以及參考並拍攝以下短片發送給客服專員。" at bounding box center [533, 350] width 470 height 11
click at [848, 22] on button "Publish Theme Section" at bounding box center [859, 13] width 88 height 19
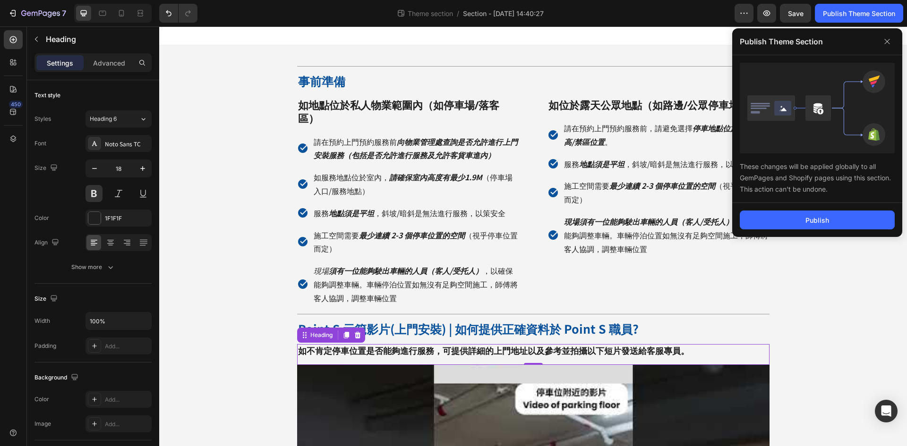
click at [812, 220] on div "Publish" at bounding box center [817, 220] width 24 height 10
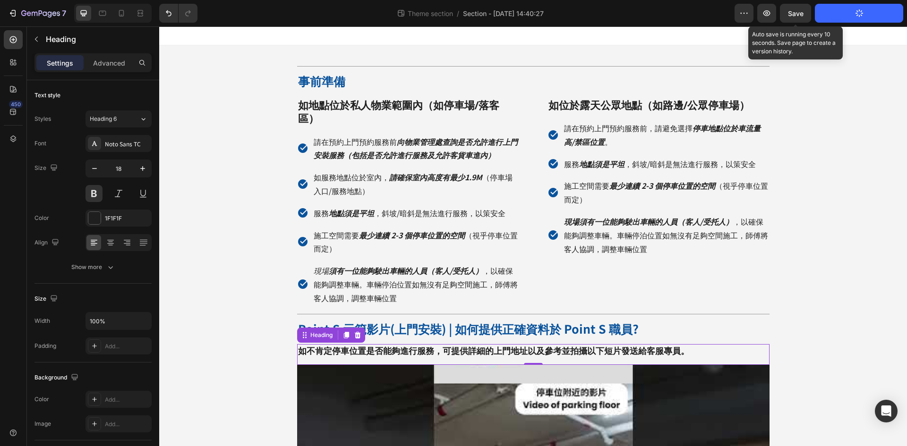
click at [791, 16] on span "Save" at bounding box center [796, 13] width 16 height 8
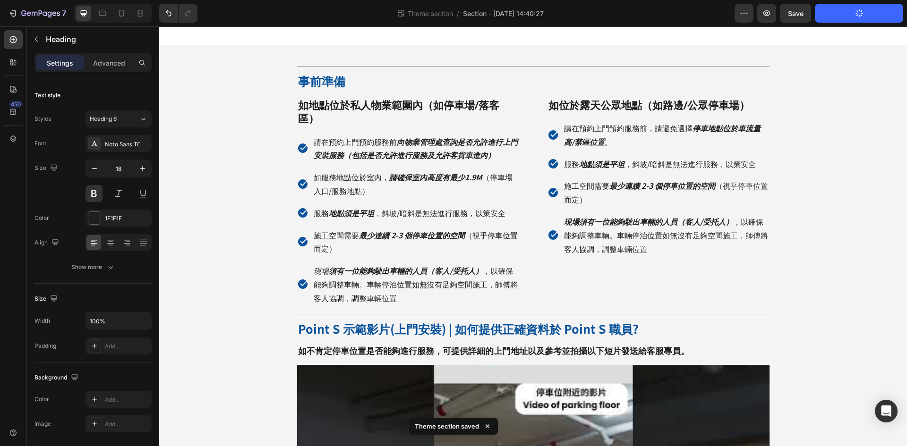
click at [840, 267] on div "Title Line 事前準備 Heading 如地點位於私人物業範圍內（如停車場/落客區） Heading 請在預約上門預約服務前 向物業管理處查詢是否允許…" at bounding box center [533, 339] width 748 height 589
